Goal: Information Seeking & Learning: Learn about a topic

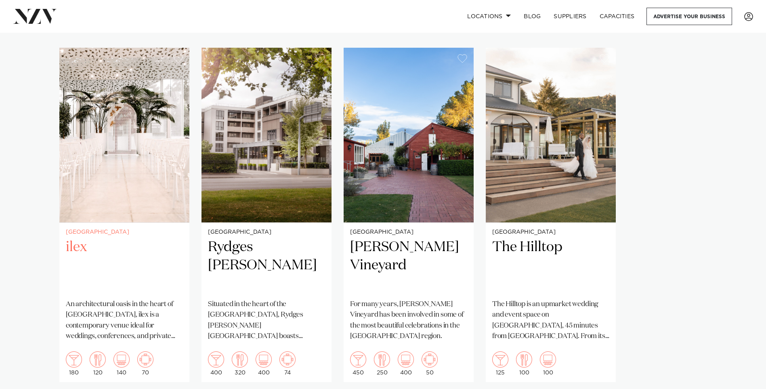
scroll to position [566, 0]
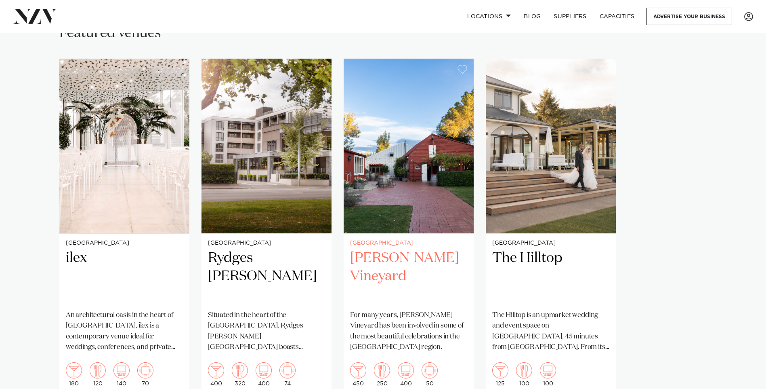
click at [379, 249] on h2 "[PERSON_NAME] Vineyard" at bounding box center [408, 276] width 117 height 55
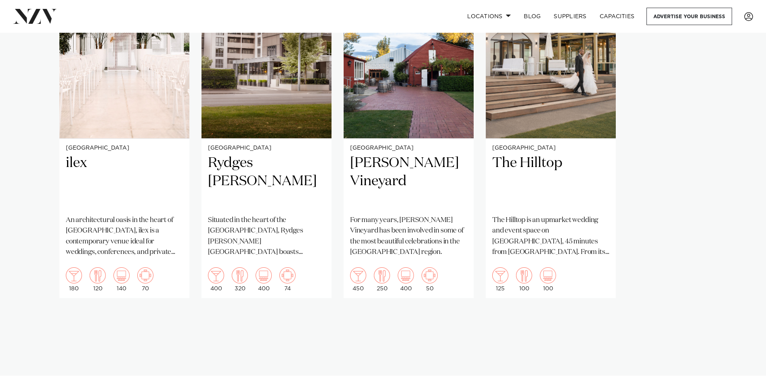
scroll to position [646, 0]
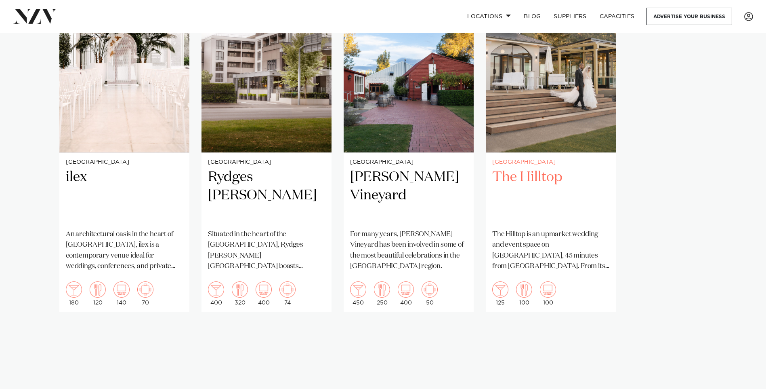
click at [545, 85] on img "4 / 4" at bounding box center [551, 65] width 130 height 175
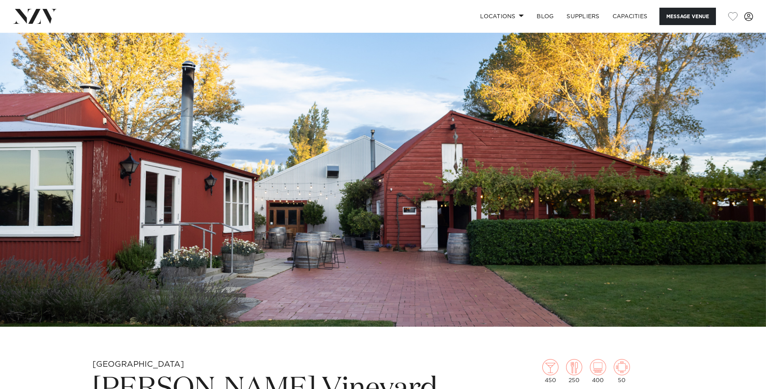
scroll to position [54, 0]
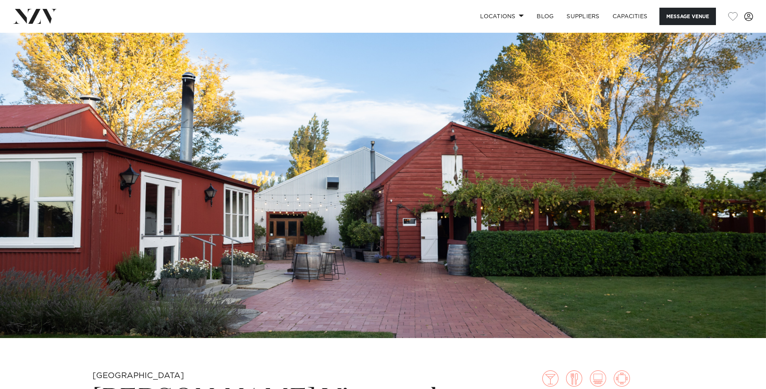
click at [501, 168] on img at bounding box center [383, 158] width 766 height 359
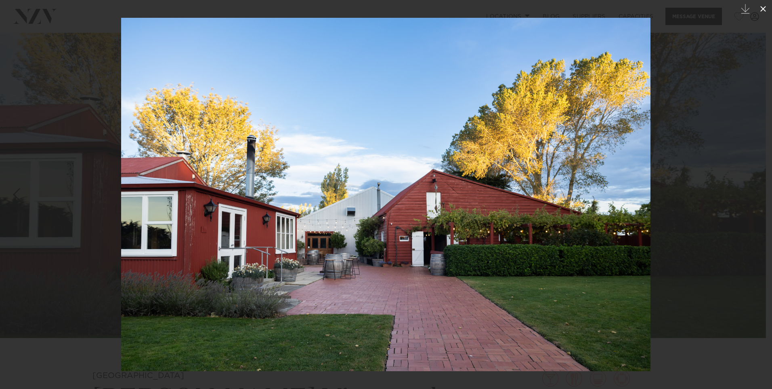
click at [760, 11] on icon at bounding box center [764, 9] width 10 height 10
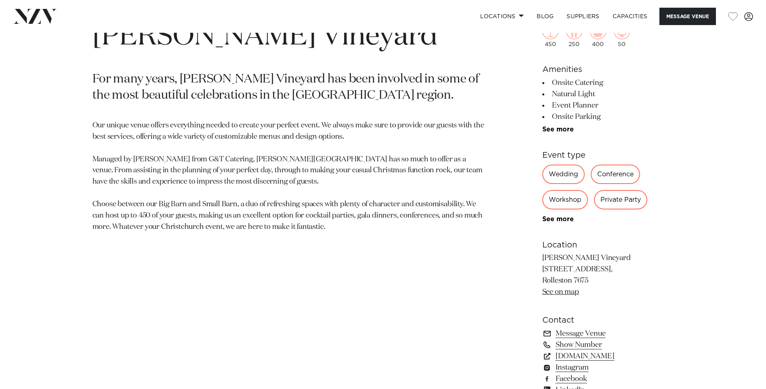
scroll to position [418, 0]
click at [607, 202] on div "Private Party" at bounding box center [620, 198] width 53 height 19
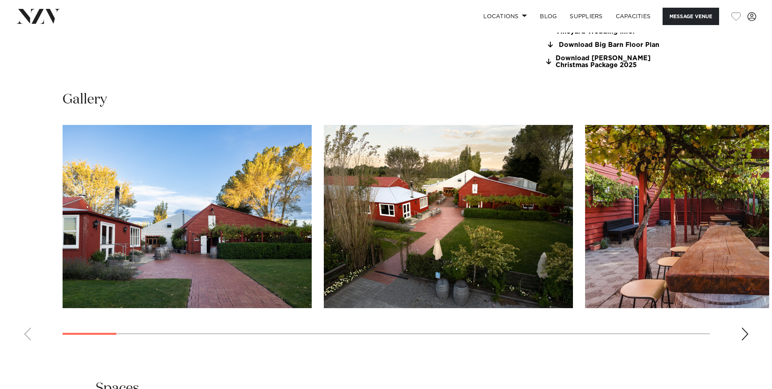
scroll to position [822, 0]
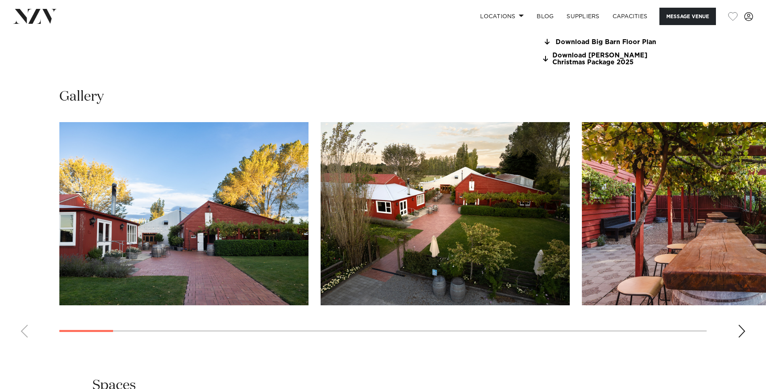
click at [239, 245] on img "1 / 30" at bounding box center [183, 213] width 249 height 183
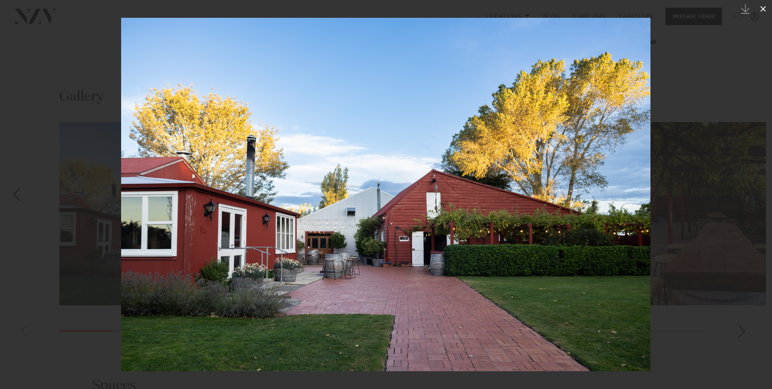
click at [763, 8] on icon at bounding box center [764, 9] width 10 height 10
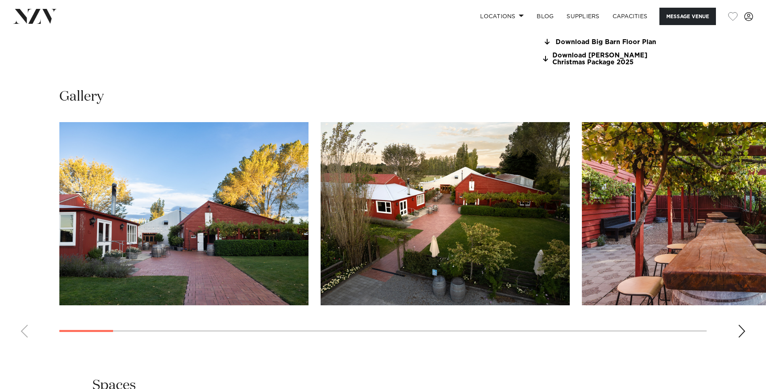
click at [501, 239] on img "2 / 30" at bounding box center [445, 213] width 249 height 183
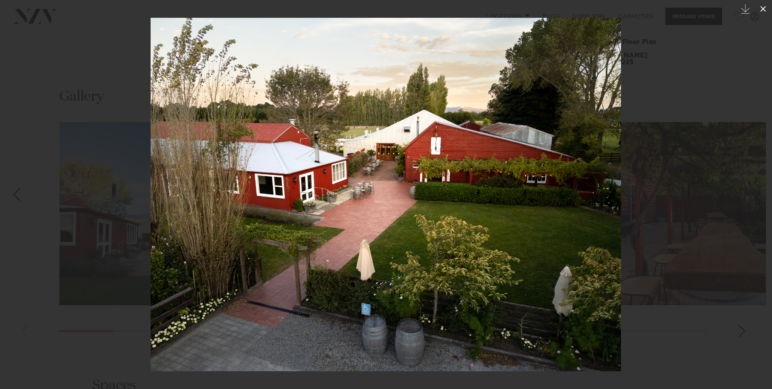
click at [766, 12] on icon at bounding box center [764, 9] width 10 height 10
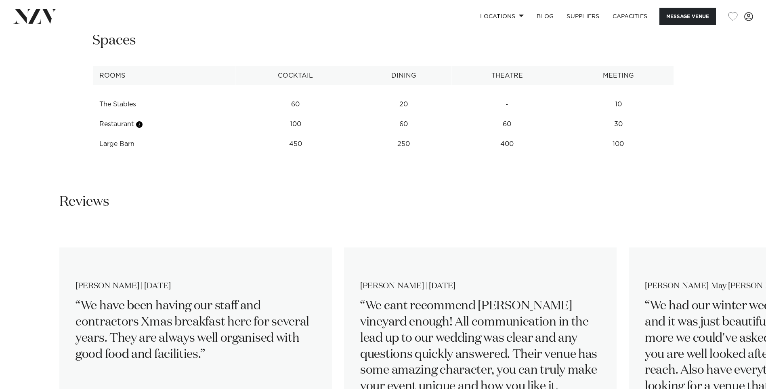
scroll to position [1306, 0]
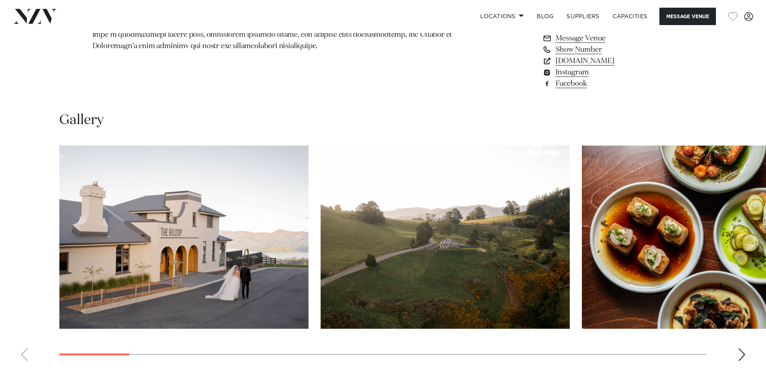
scroll to position [732, 0]
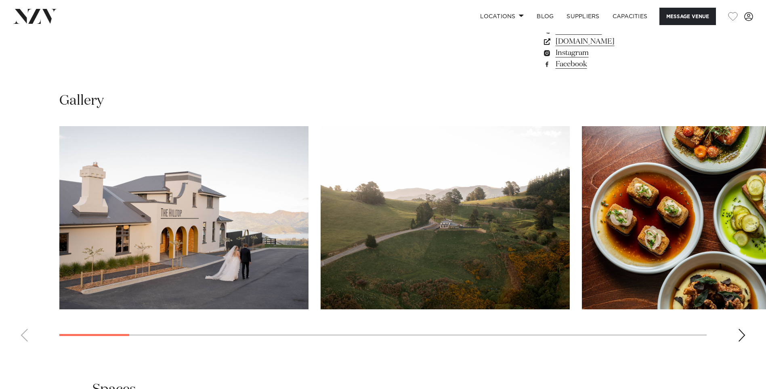
click at [389, 209] on img "2 / 23" at bounding box center [445, 217] width 249 height 183
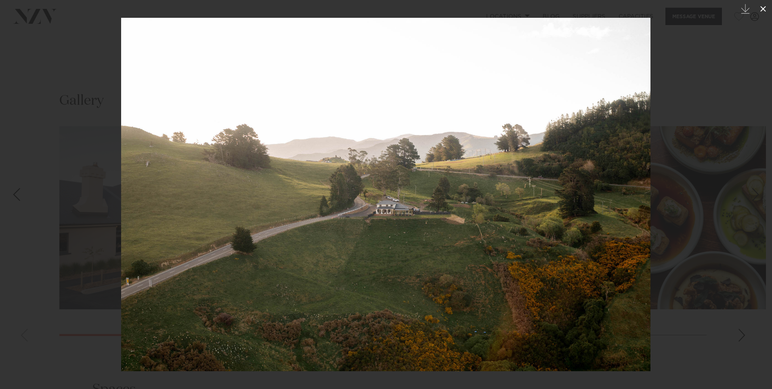
click at [762, 9] on icon at bounding box center [764, 9] width 10 height 10
